Goal: Find specific page/section: Find specific page/section

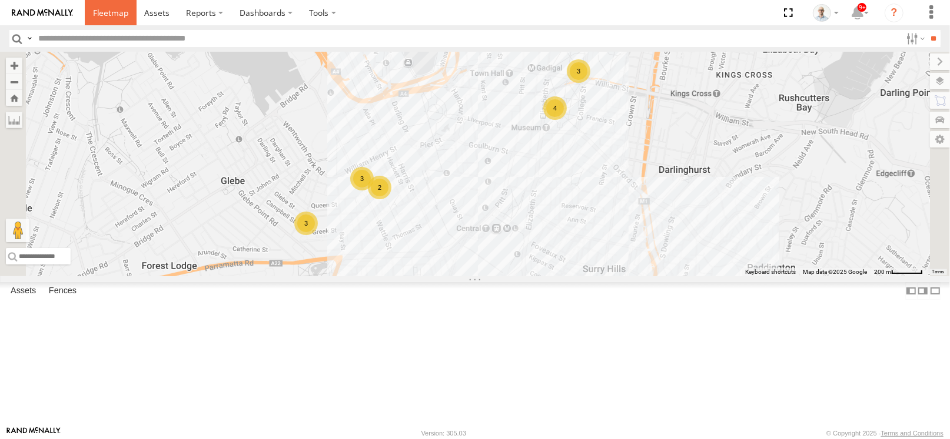
click at [106, 9] on span at bounding box center [110, 12] width 35 height 11
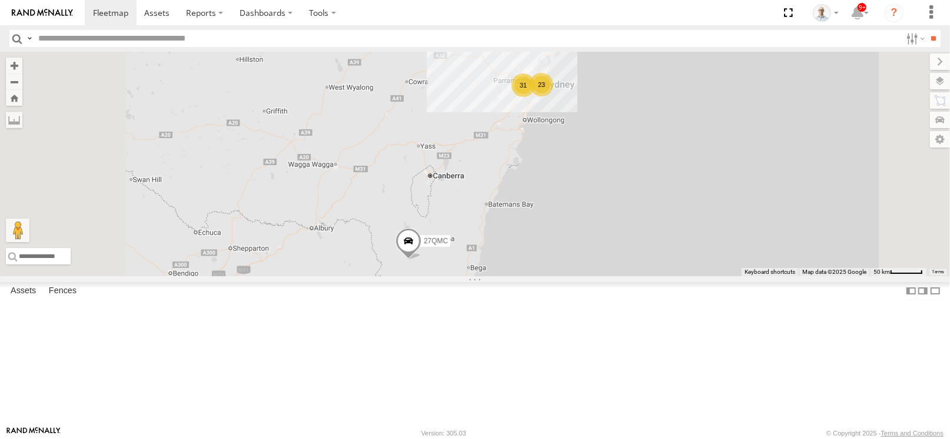
click at [535, 97] on div "31" at bounding box center [523, 86] width 24 height 24
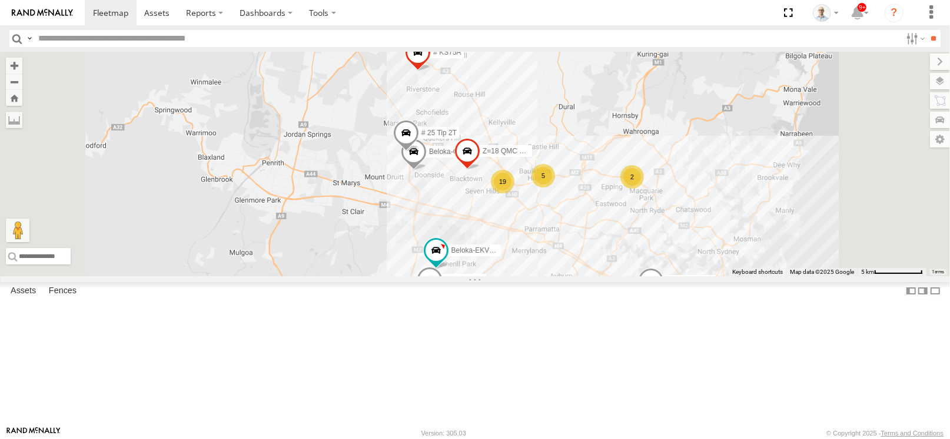
click at [514, 194] on div "19" at bounding box center [503, 182] width 24 height 24
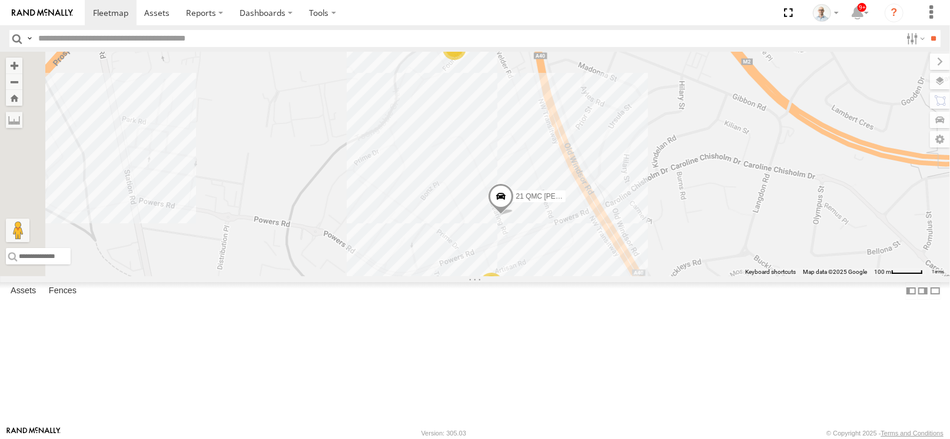
click at [503, 297] on div "7" at bounding box center [491, 285] width 24 height 24
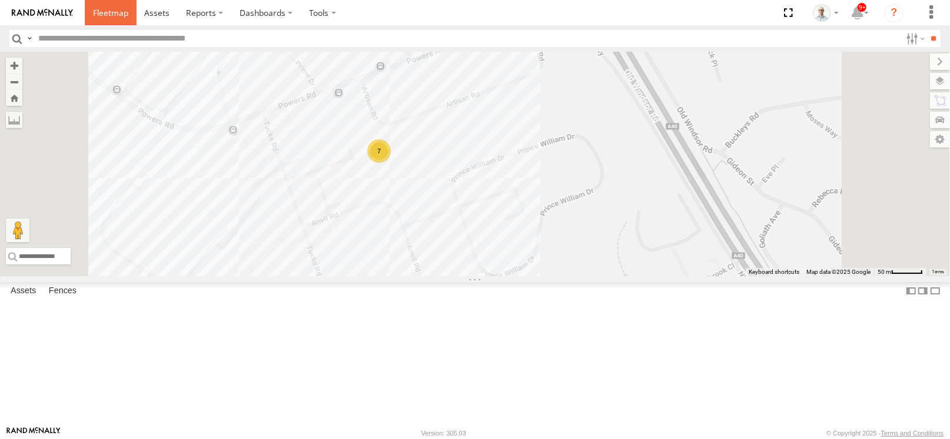
click at [118, 3] on link at bounding box center [111, 12] width 52 height 25
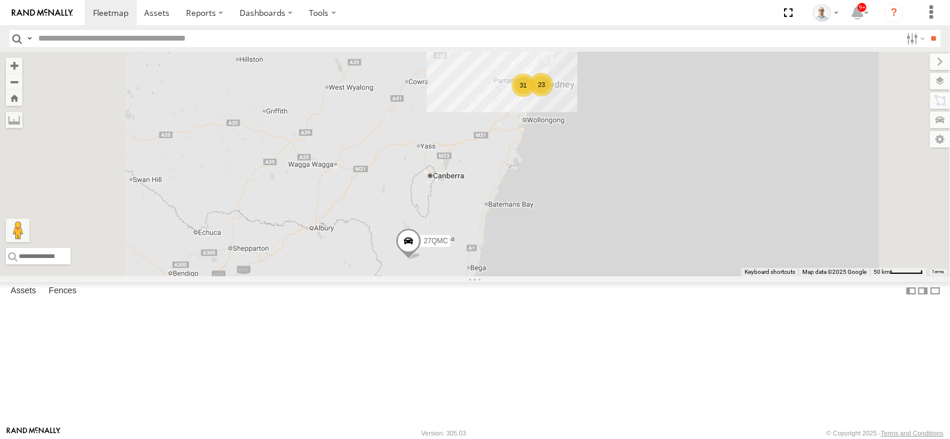
click at [553, 96] on div "23" at bounding box center [541, 85] width 24 height 24
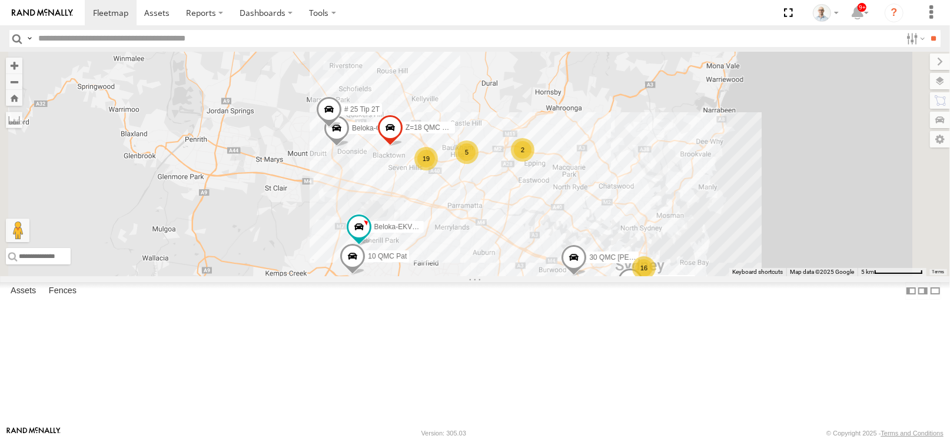
click at [715, 275] on div "27QMC 16 10 QMC Pat 08QMC Mostafa 5 19 # 25 Tip 2T Beloka-EKV93V 2 04QMC France…" at bounding box center [475, 164] width 950 height 225
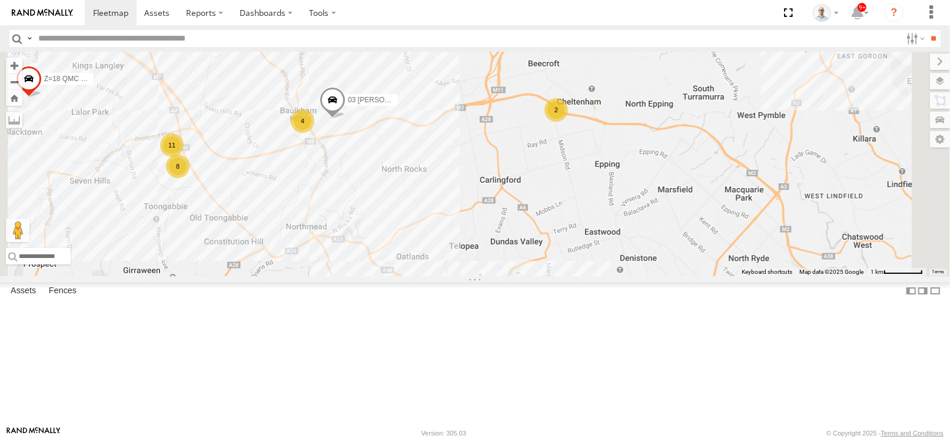
click at [568, 122] on div "2" at bounding box center [556, 110] width 24 height 24
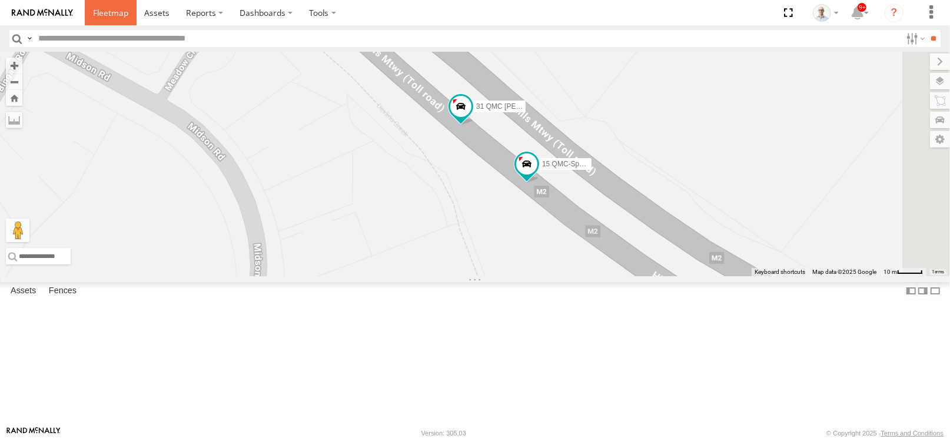
click at [105, 15] on span at bounding box center [110, 12] width 35 height 11
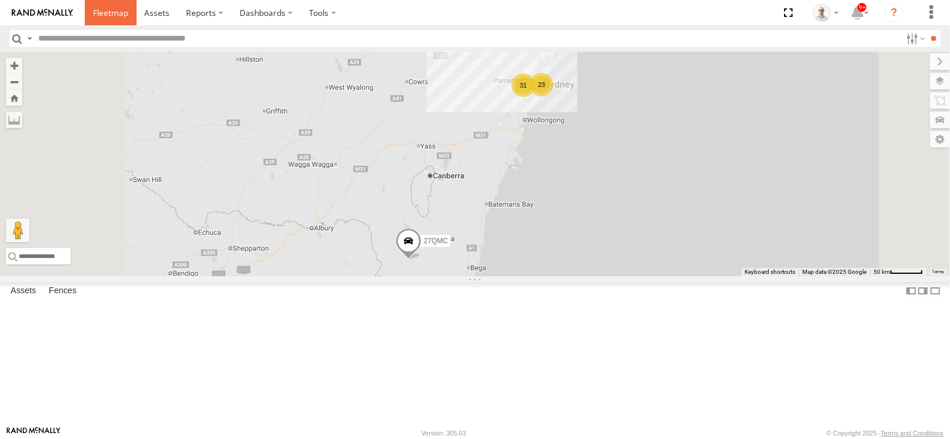
click at [99, 15] on span at bounding box center [110, 12] width 35 height 11
click at [535, 97] on div "31" at bounding box center [523, 86] width 24 height 24
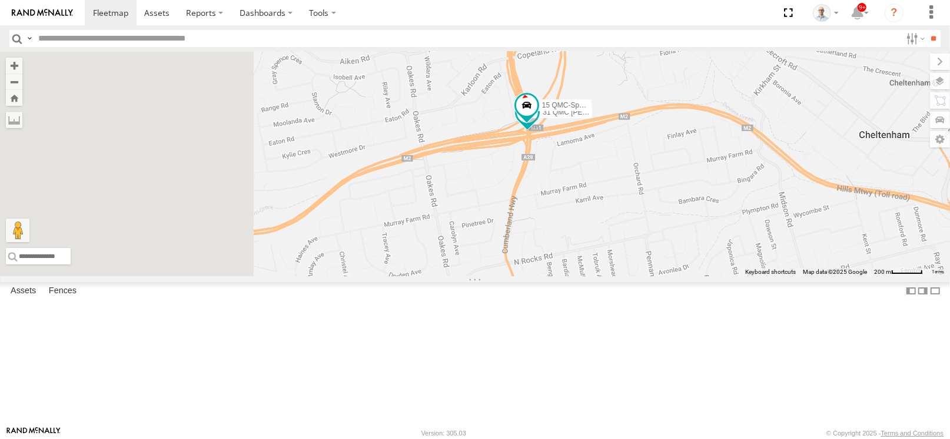
drag, startPoint x: 481, startPoint y: 212, endPoint x: 718, endPoint y: 202, distance: 237.3
click at [682, 208] on div "27QMC 10 QMC Pat # KS75A # 25 Tip 2T Beloka-EKV93V 06QMC -Spare Beloka-CHV61N Z…" at bounding box center [475, 164] width 950 height 225
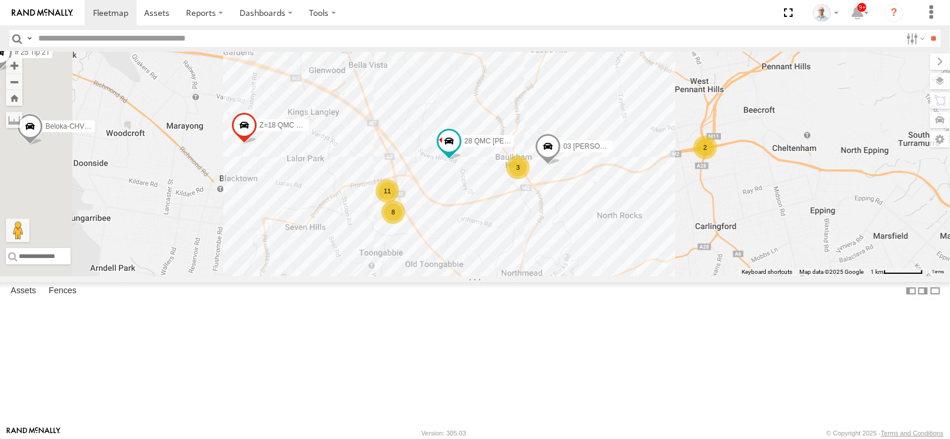
drag, startPoint x: 475, startPoint y: 240, endPoint x: 609, endPoint y: 242, distance: 134.7
click at [609, 242] on div "27QMC 10 QMC Pat # KS75A # 25 Tip 2T Beloka-EKV93V 06QMC -Spare Beloka-CHV61N Z…" at bounding box center [475, 164] width 950 height 225
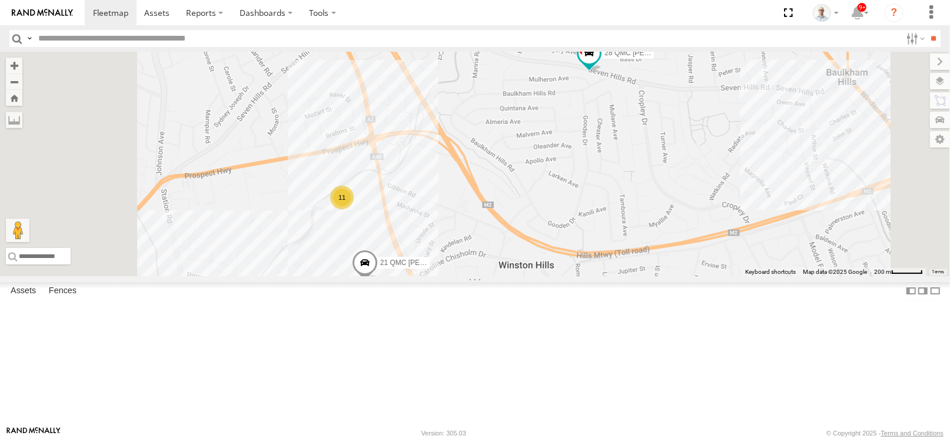
drag, startPoint x: 563, startPoint y: 278, endPoint x: 568, endPoint y: 189, distance: 89.0
click at [568, 189] on div "27QMC 10 QMC Pat # KS75A # 25 Tip 2T Beloka-EKV93V 06QMC -Spare Beloka-CHV61N Z…" at bounding box center [475, 164] width 950 height 225
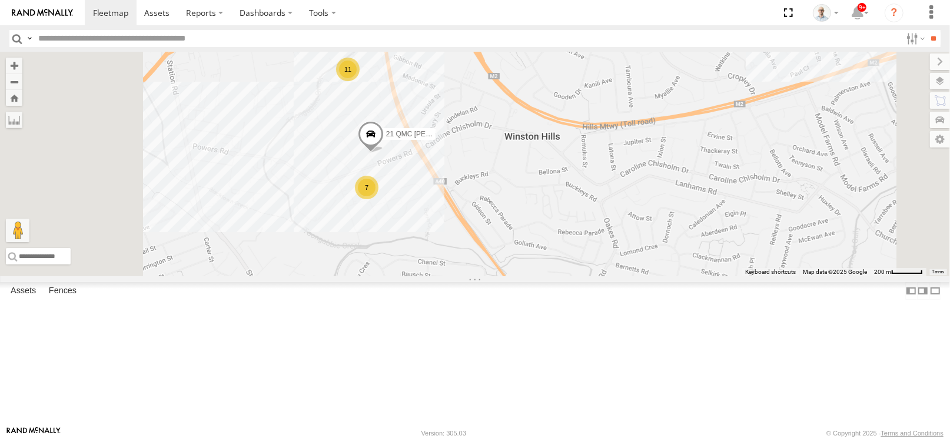
click at [378, 199] on div "7" at bounding box center [367, 188] width 24 height 24
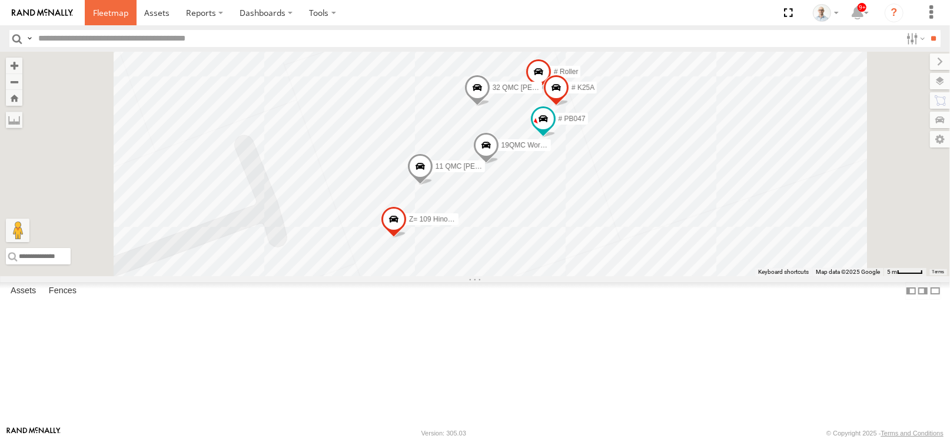
click at [96, 6] on link at bounding box center [111, 12] width 52 height 25
